Goal: Task Accomplishment & Management: Manage account settings

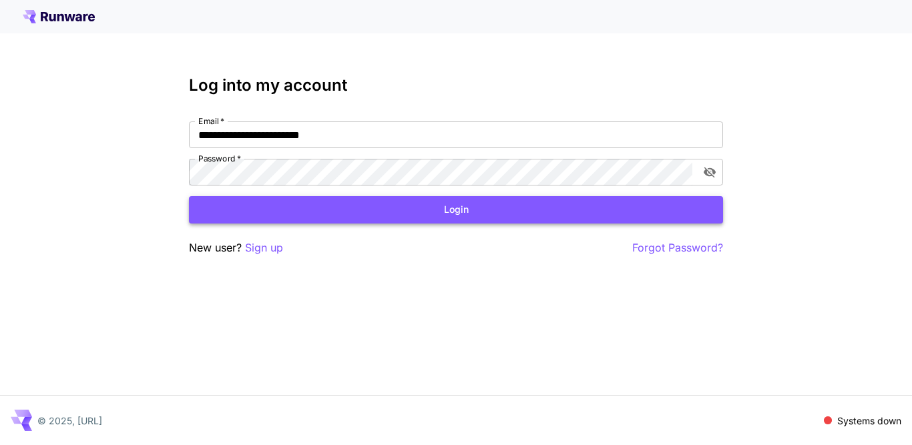
click at [437, 210] on button "Login" at bounding box center [456, 209] width 534 height 27
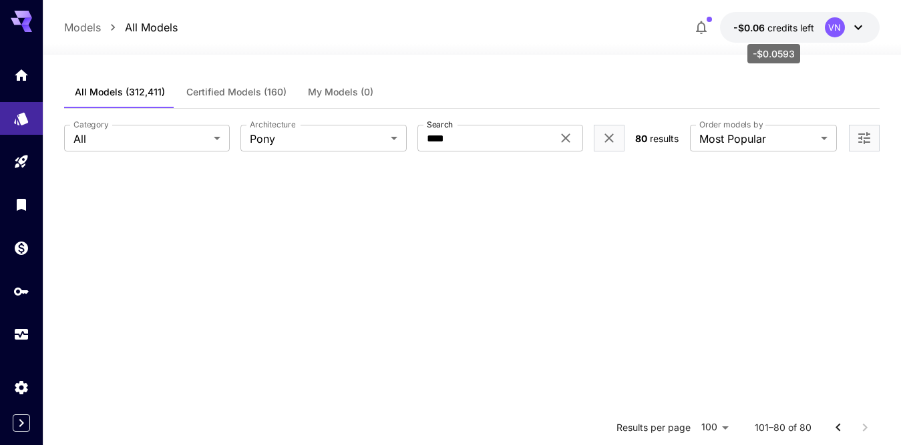
click at [765, 26] on span "-$0.06" at bounding box center [750, 27] width 34 height 11
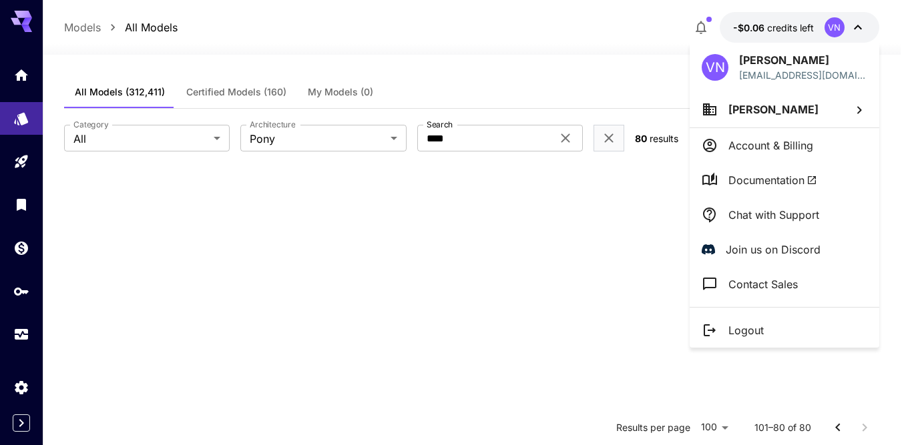
click at [811, 144] on p "Account & Billing" at bounding box center [770, 146] width 85 height 16
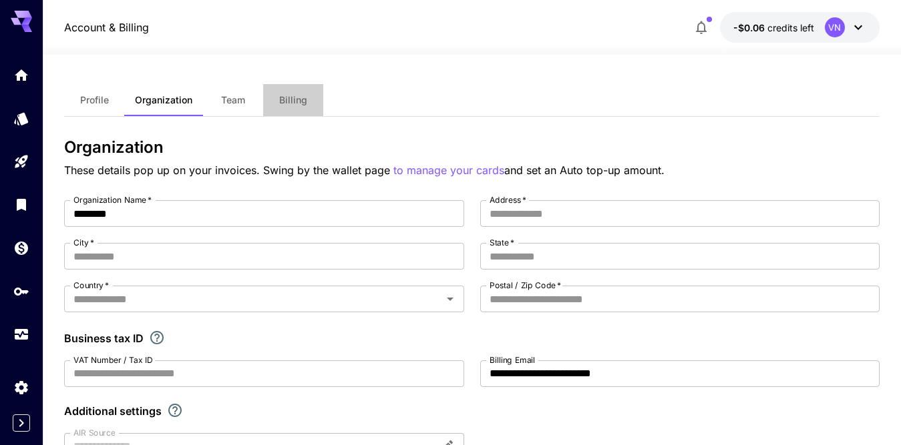
click at [292, 100] on span "Billing" at bounding box center [293, 100] width 28 height 12
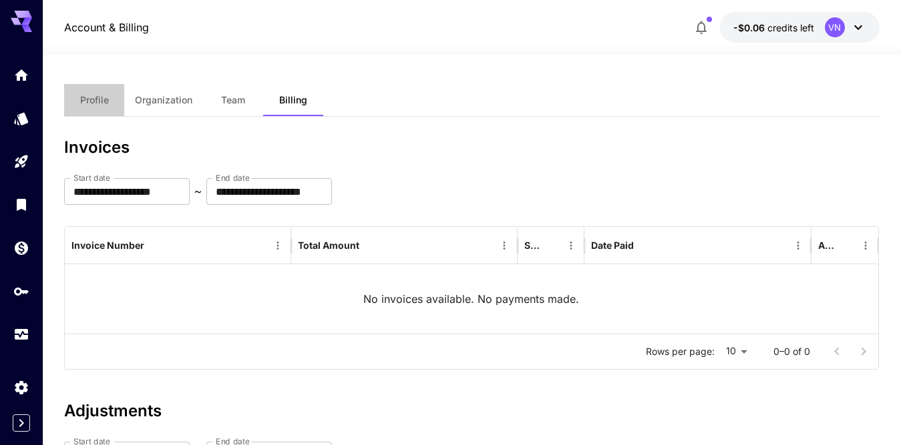
click at [100, 101] on span "Profile" at bounding box center [94, 100] width 29 height 12
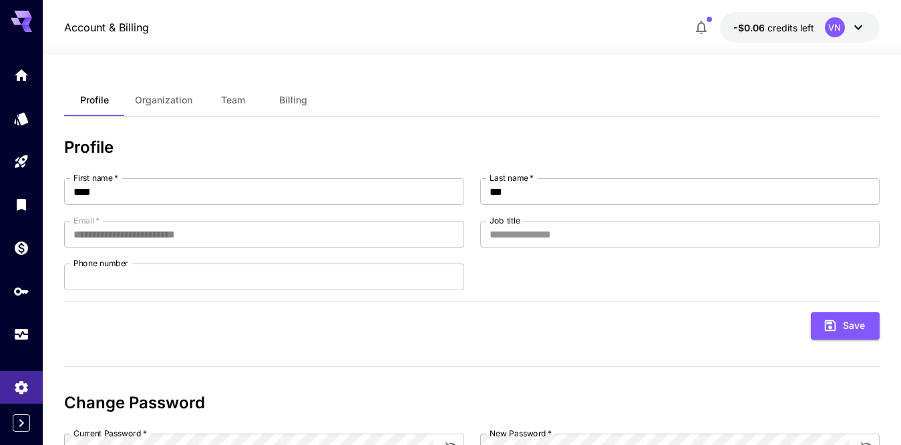
click at [244, 99] on span "Team" at bounding box center [233, 100] width 24 height 12
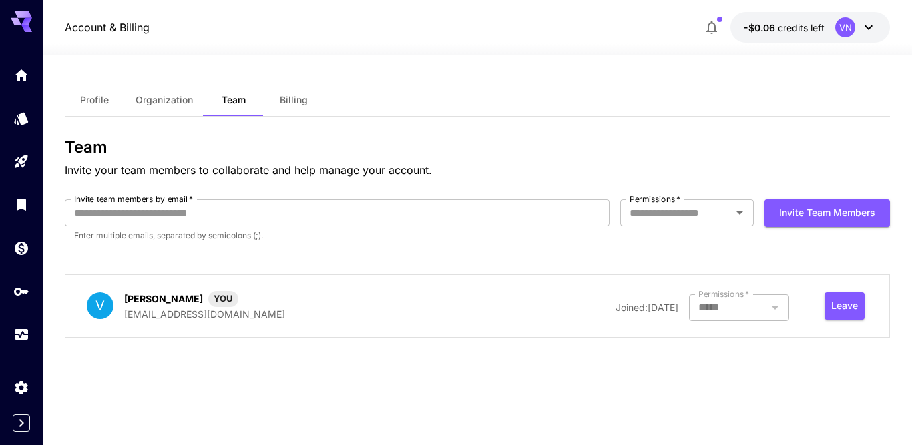
click at [765, 29] on span "-$0.06" at bounding box center [761, 27] width 34 height 11
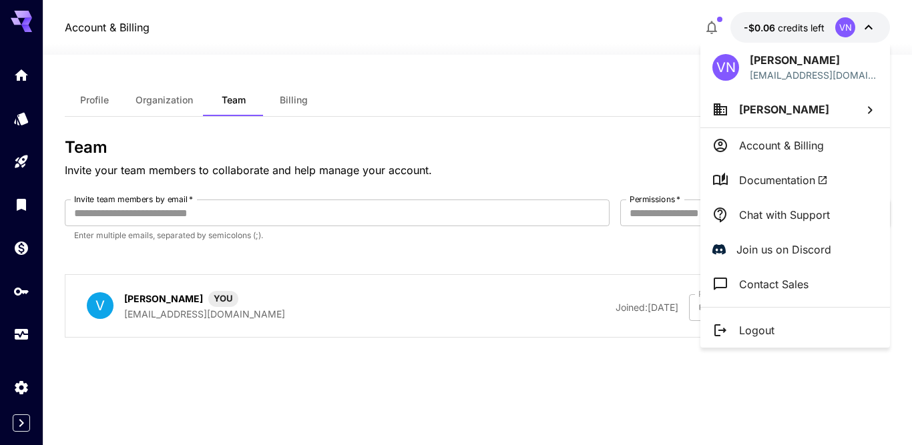
click at [19, 424] on div at bounding box center [456, 222] width 912 height 445
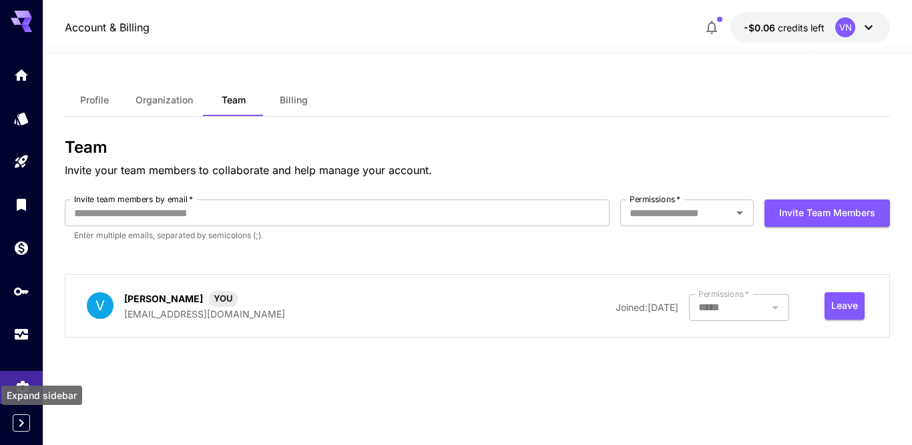
click at [20, 415] on icon "Expand sidebar" at bounding box center [21, 423] width 16 height 16
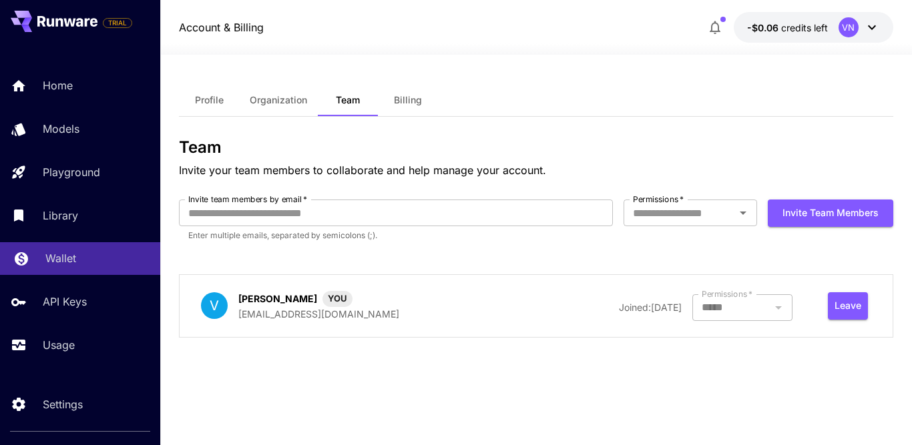
click at [58, 266] on p "Wallet" at bounding box center [60, 258] width 31 height 16
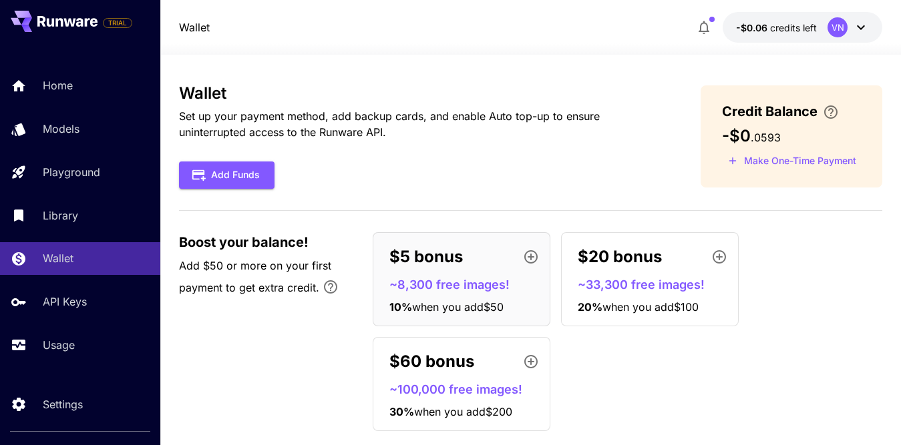
click at [632, 262] on p "$20 bonus" at bounding box center [620, 257] width 84 height 24
